Goal: Task Accomplishment & Management: Use online tool/utility

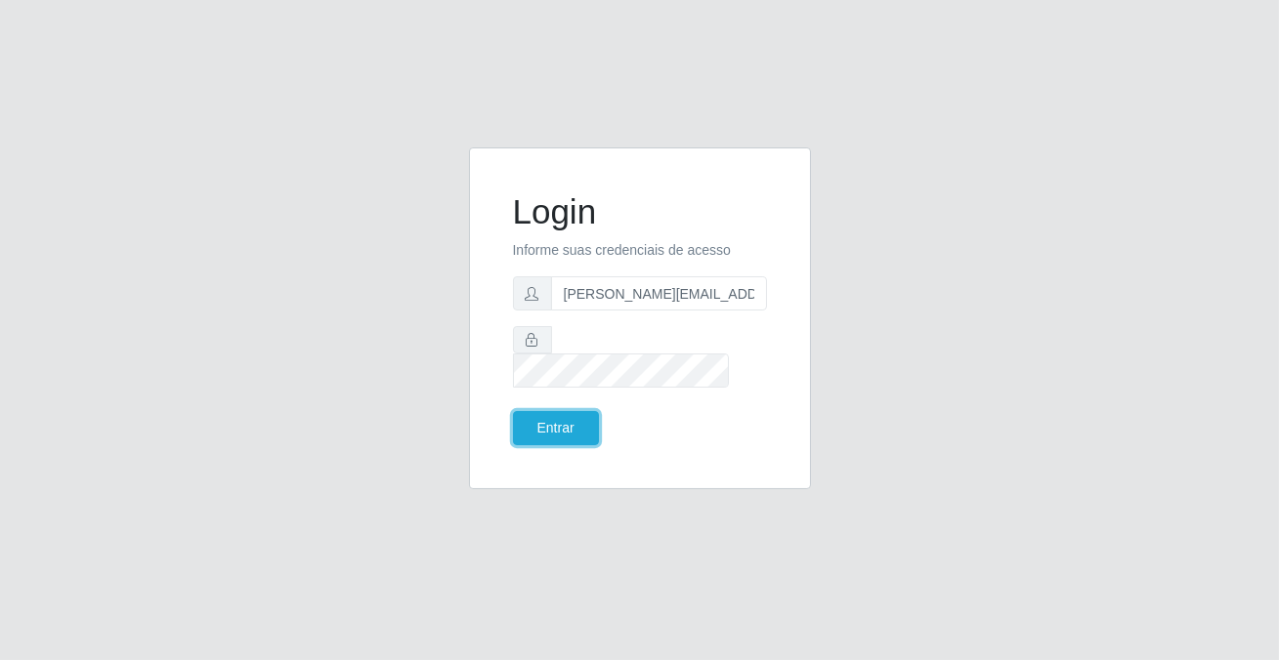
click at [534, 419] on button "Entrar" at bounding box center [556, 428] width 86 height 34
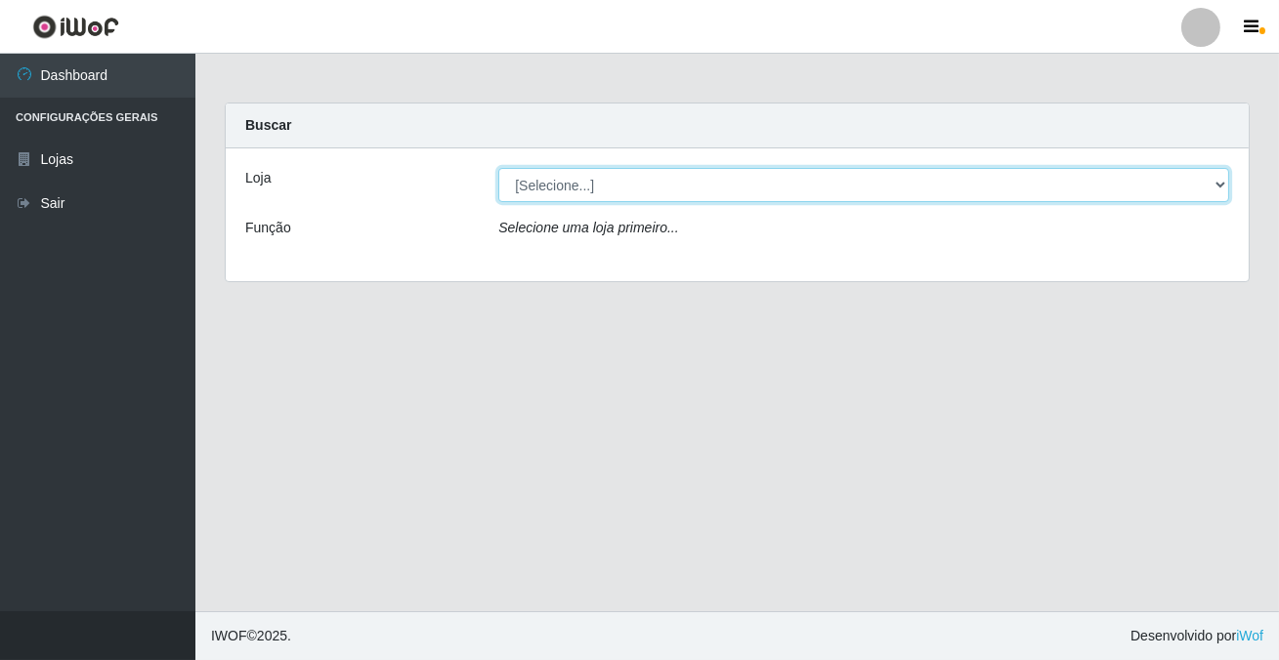
drag, startPoint x: 553, startPoint y: 178, endPoint x: 567, endPoint y: 199, distance: 25.5
click at [553, 178] on select "[Selecione...] Rede Potiguar 2 - Macaíba" at bounding box center [863, 185] width 731 height 34
select select "101"
click at [498, 168] on select "[Selecione...] Rede Potiguar 2 - Macaíba" at bounding box center [863, 185] width 731 height 34
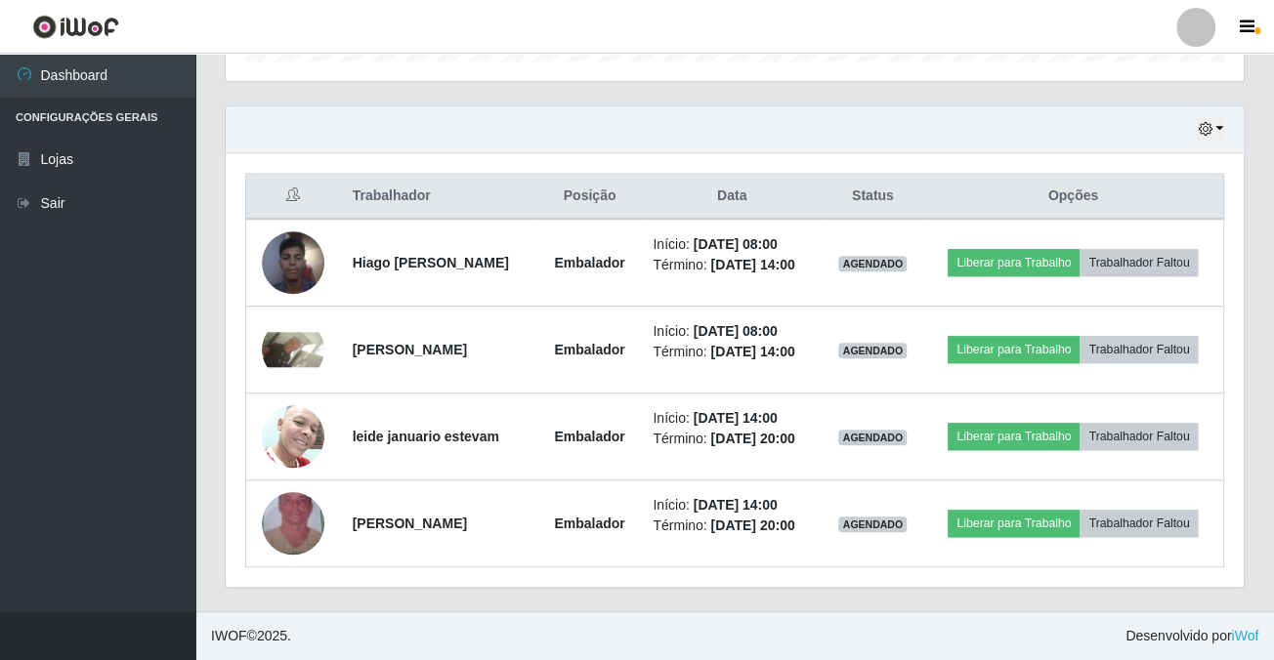
scroll to position [405, 1017]
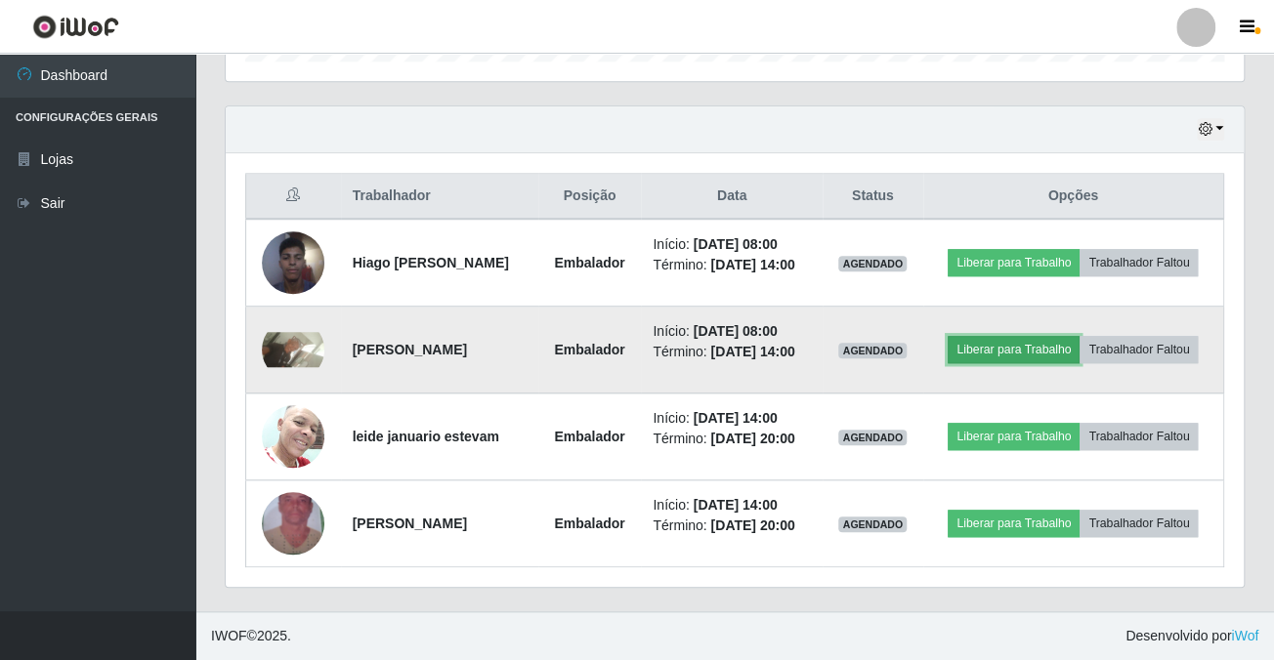
click at [1079, 336] on button "Liberar para Trabalho" at bounding box center [1013, 349] width 132 height 27
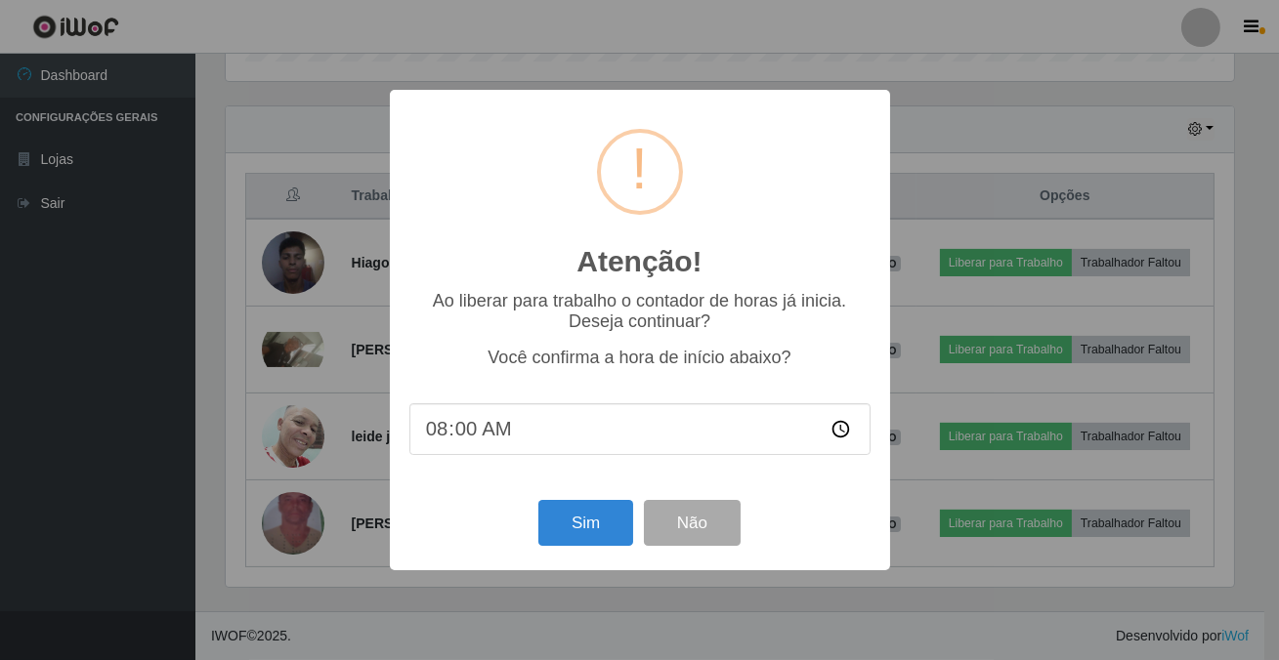
scroll to position [405, 1007]
drag, startPoint x: 548, startPoint y: 554, endPoint x: 578, endPoint y: 540, distance: 33.2
click at [558, 550] on div "Sim Não" at bounding box center [639, 523] width 461 height 56
click at [578, 540] on button "Sim" at bounding box center [585, 523] width 95 height 46
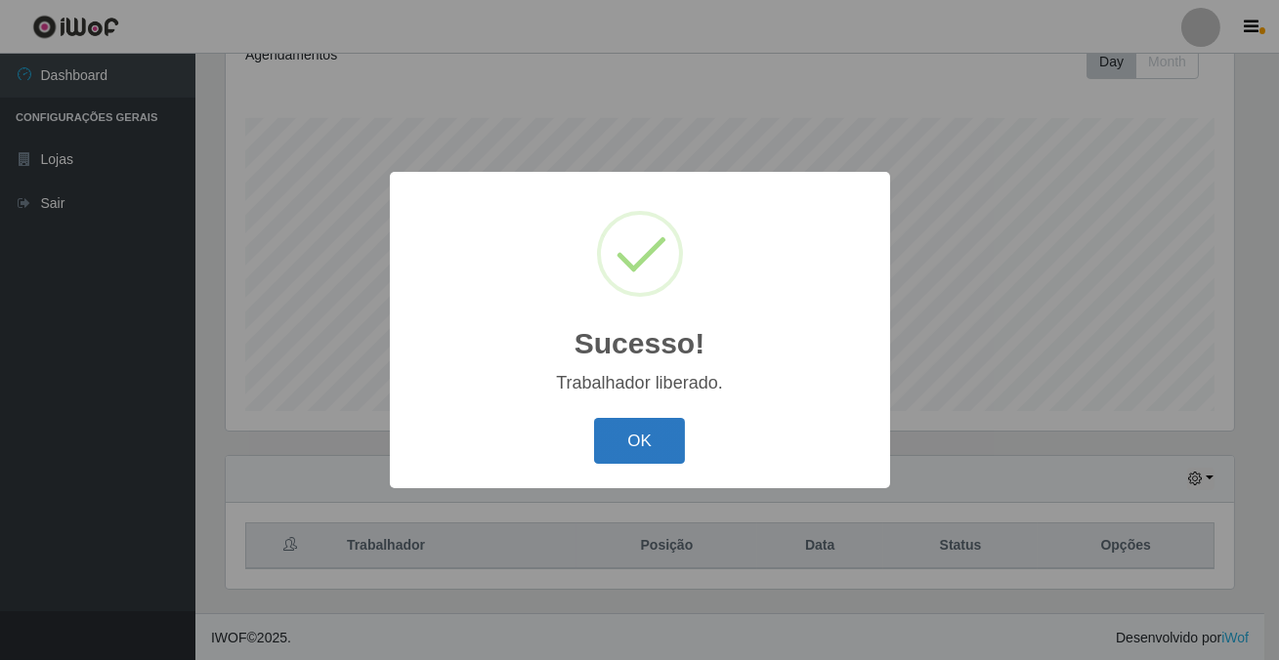
click at [669, 442] on button "OK" at bounding box center [639, 441] width 91 height 46
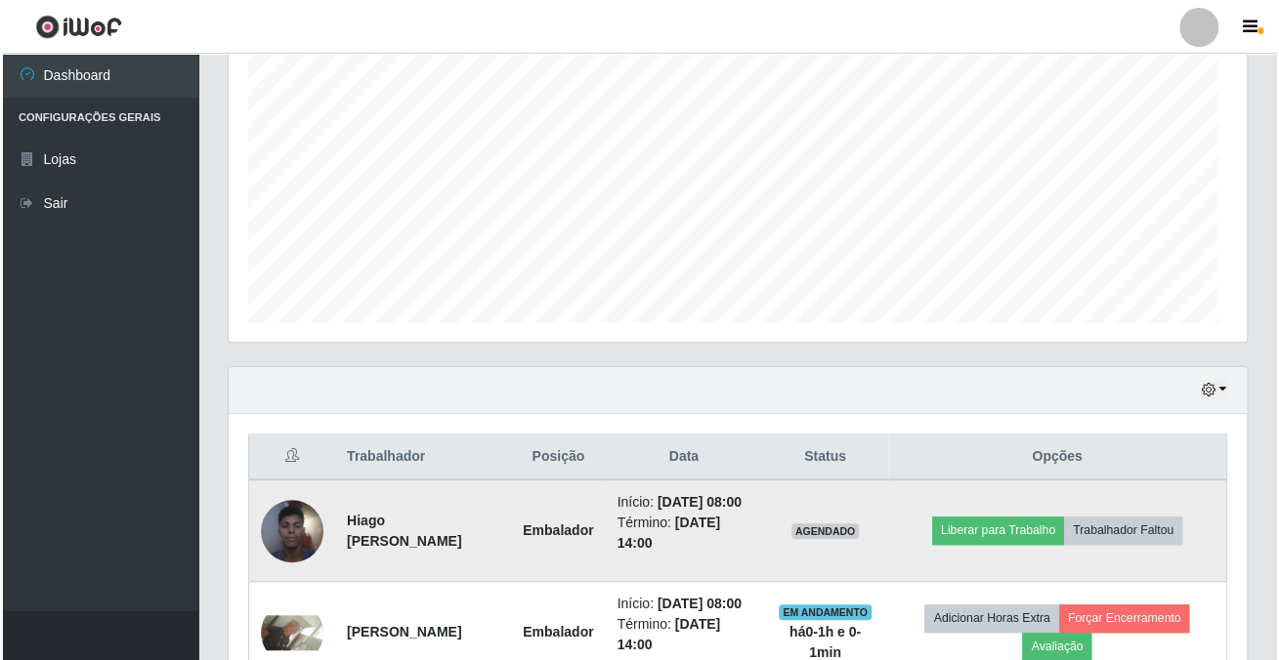
scroll to position [405, 1017]
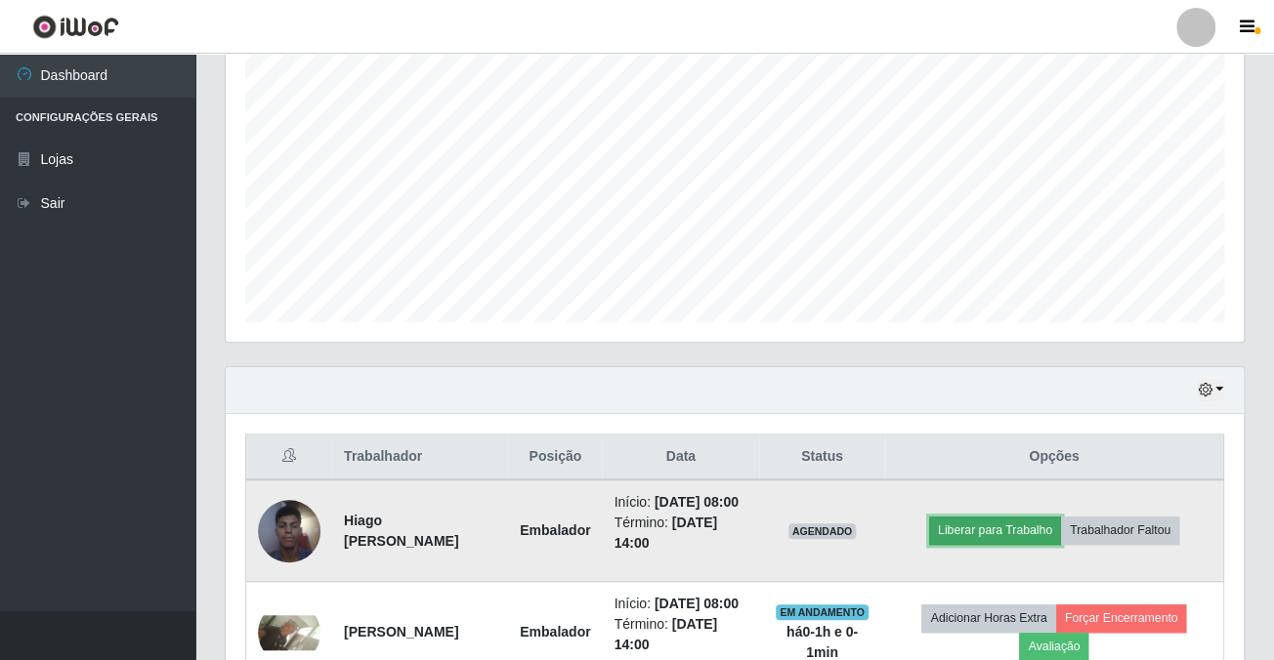
click at [963, 531] on button "Liberar para Trabalho" at bounding box center [995, 530] width 132 height 27
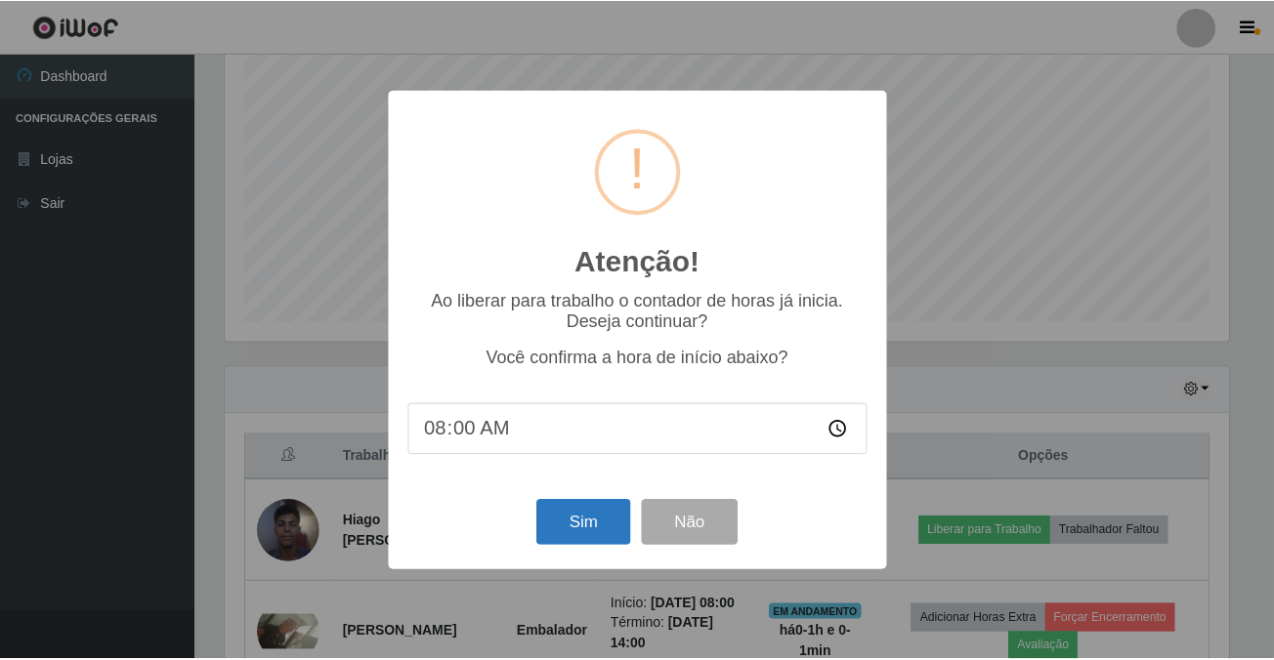
scroll to position [405, 1007]
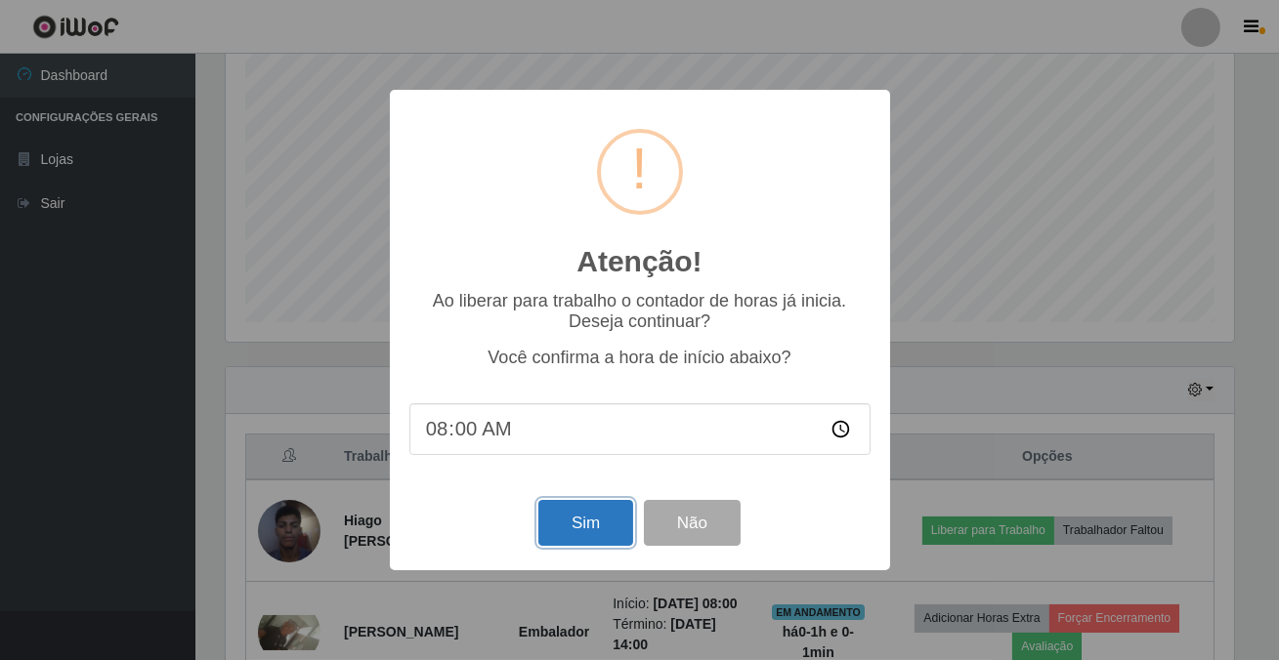
click at [575, 517] on button "Sim" at bounding box center [585, 523] width 95 height 46
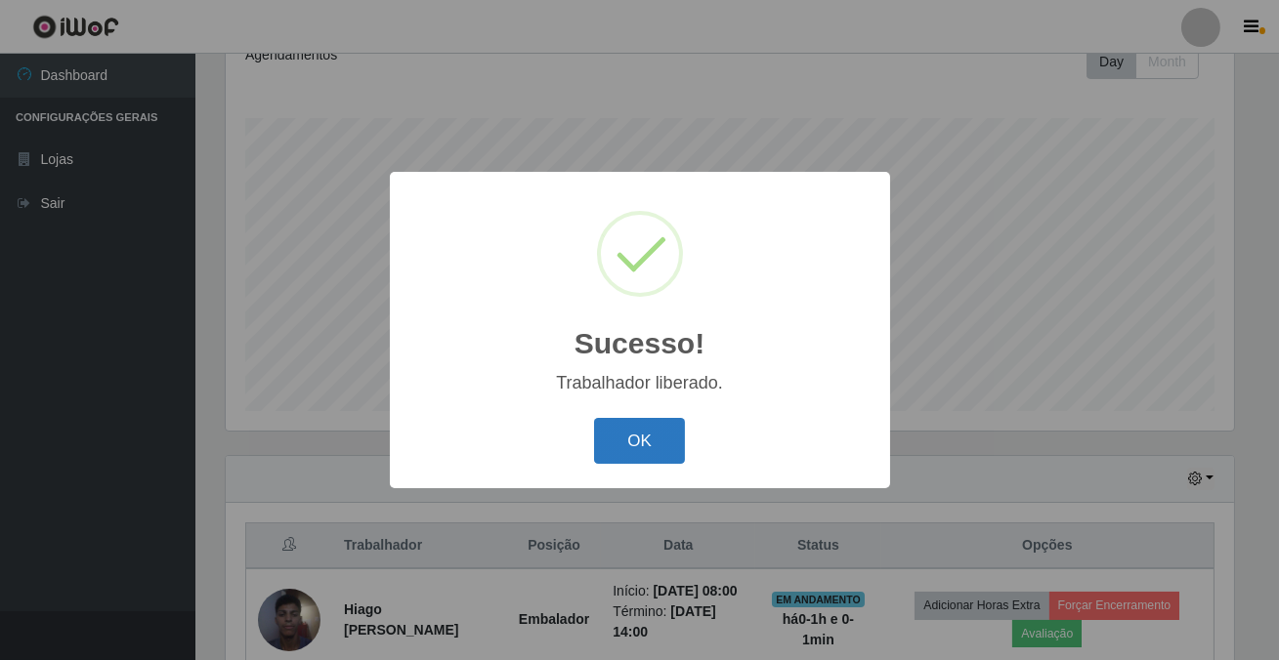
click at [636, 431] on button "OK" at bounding box center [639, 441] width 91 height 46
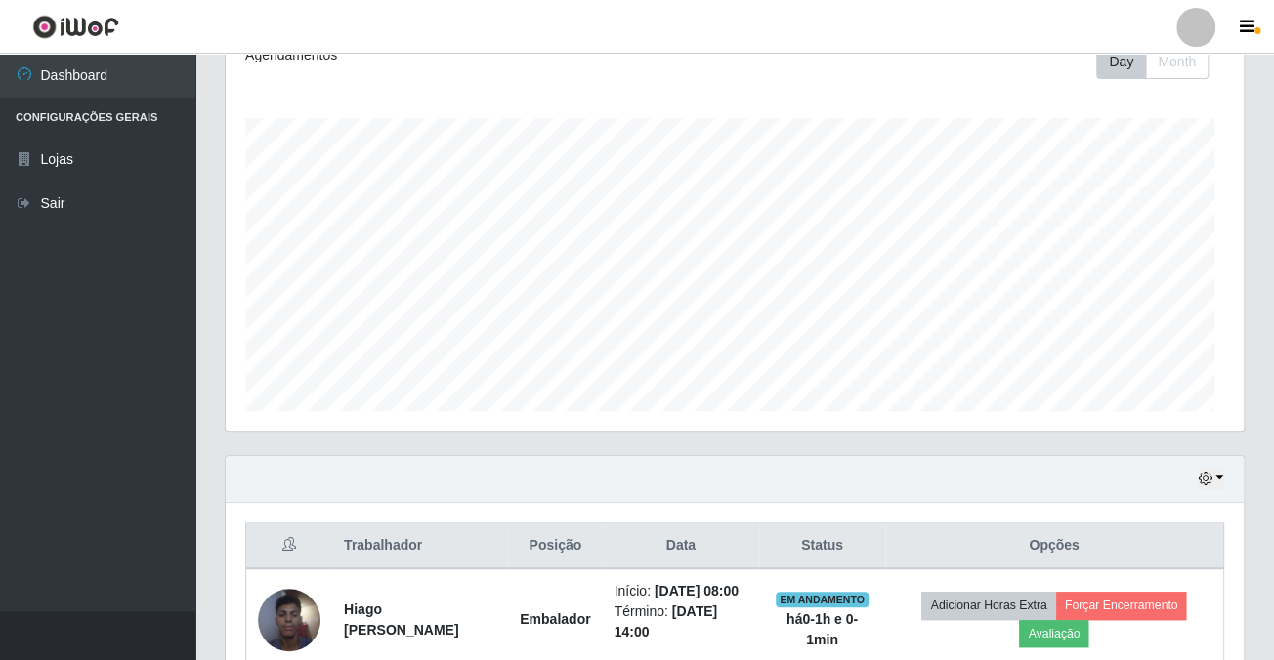
scroll to position [405, 1017]
